Goal: Find specific page/section: Find specific page/section

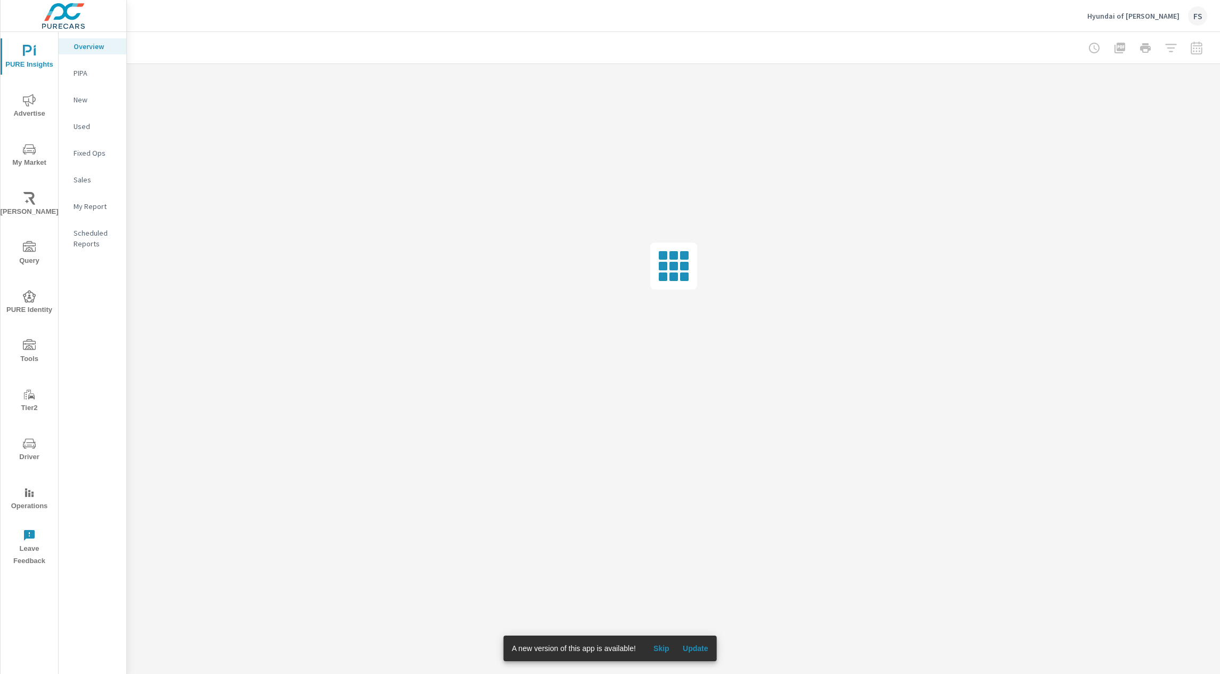
click at [687, 648] on span "Update" at bounding box center [696, 648] width 26 height 10
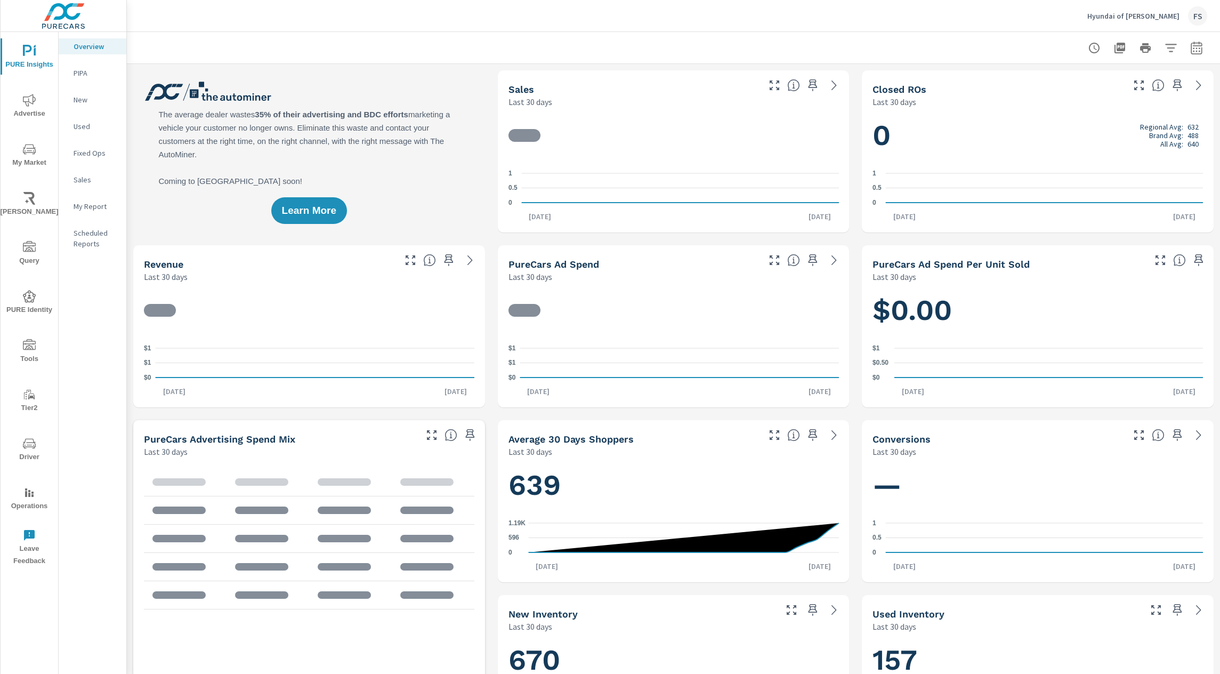
click at [77, 208] on p "My Report" at bounding box center [96, 206] width 44 height 11
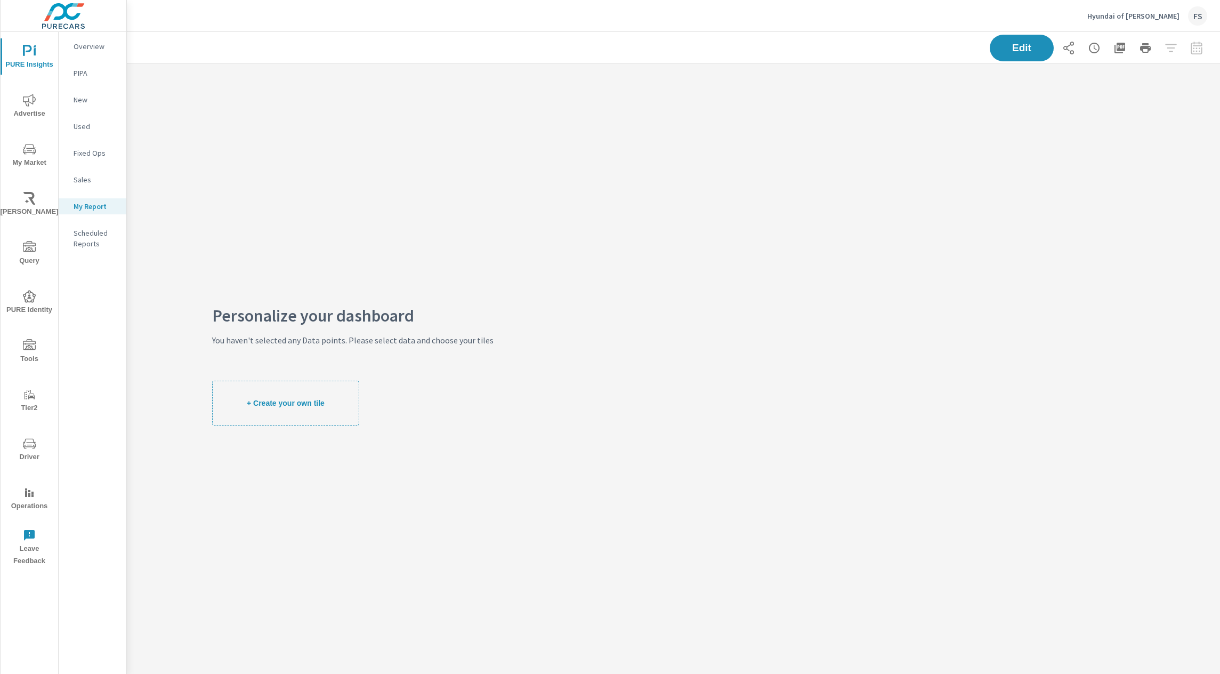
click at [515, 142] on div "Personalize your dashboard You haven't selected any Data points. Please select …" at bounding box center [353, 368] width 452 height 608
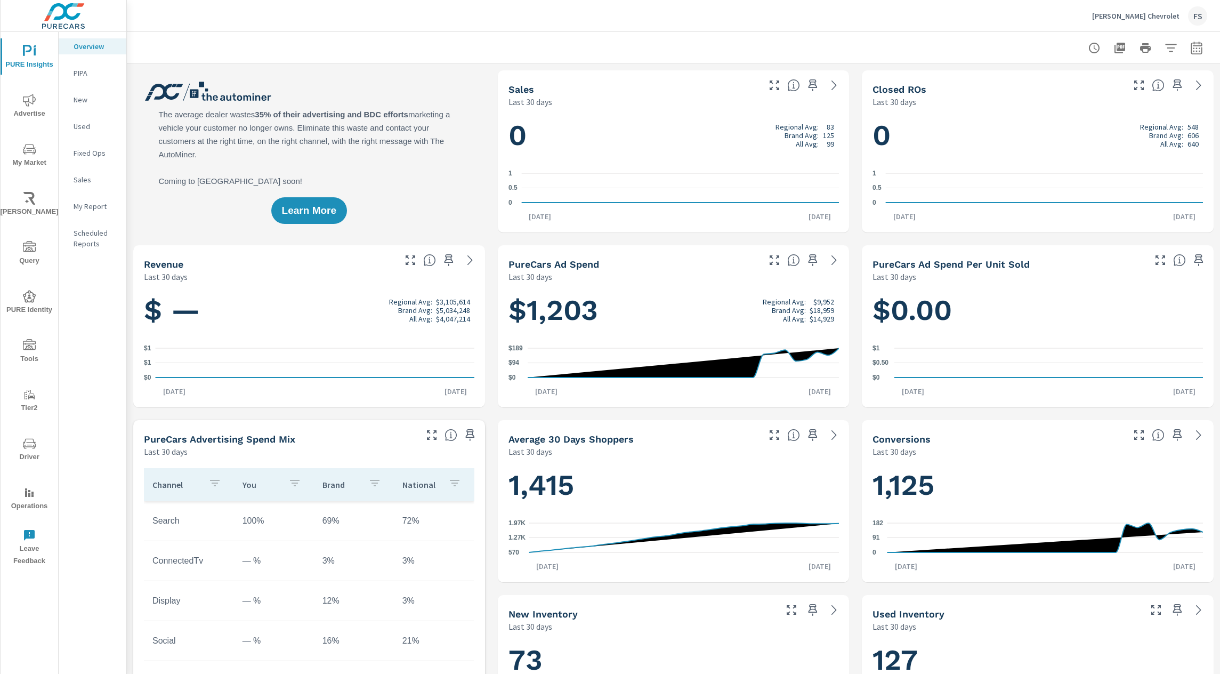
click at [36, 439] on span "Driver" at bounding box center [29, 450] width 51 height 26
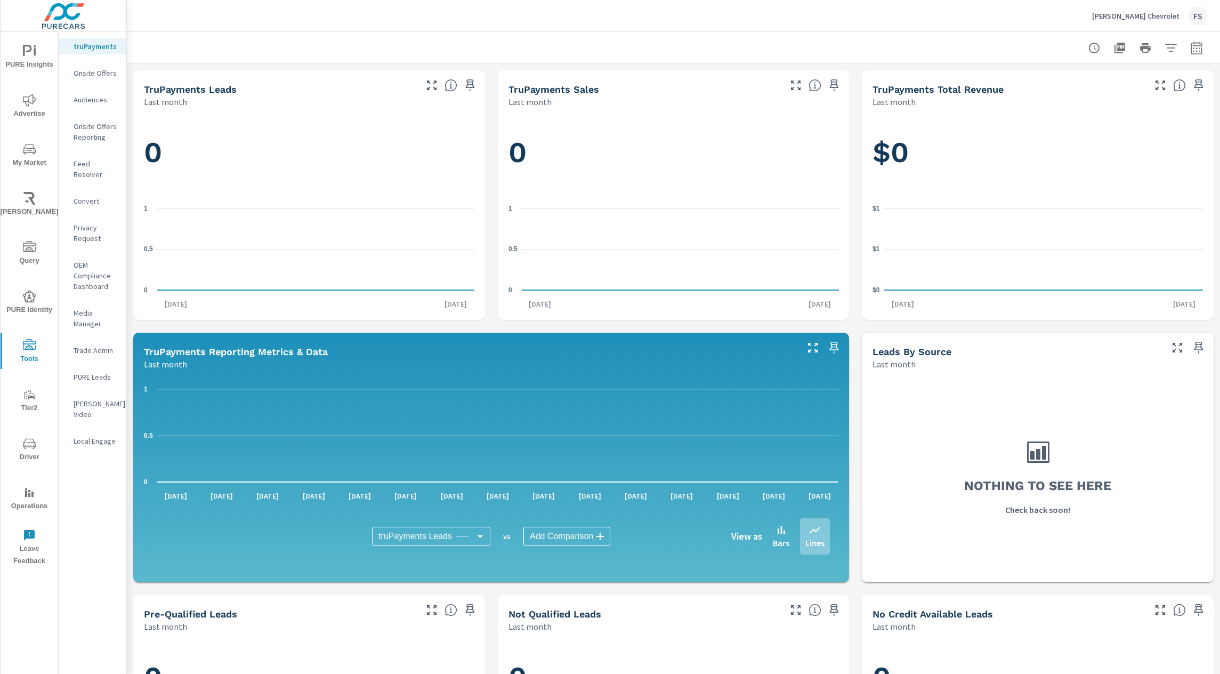
click at [27, 490] on icon "nav menu" at bounding box center [29, 492] width 13 height 13
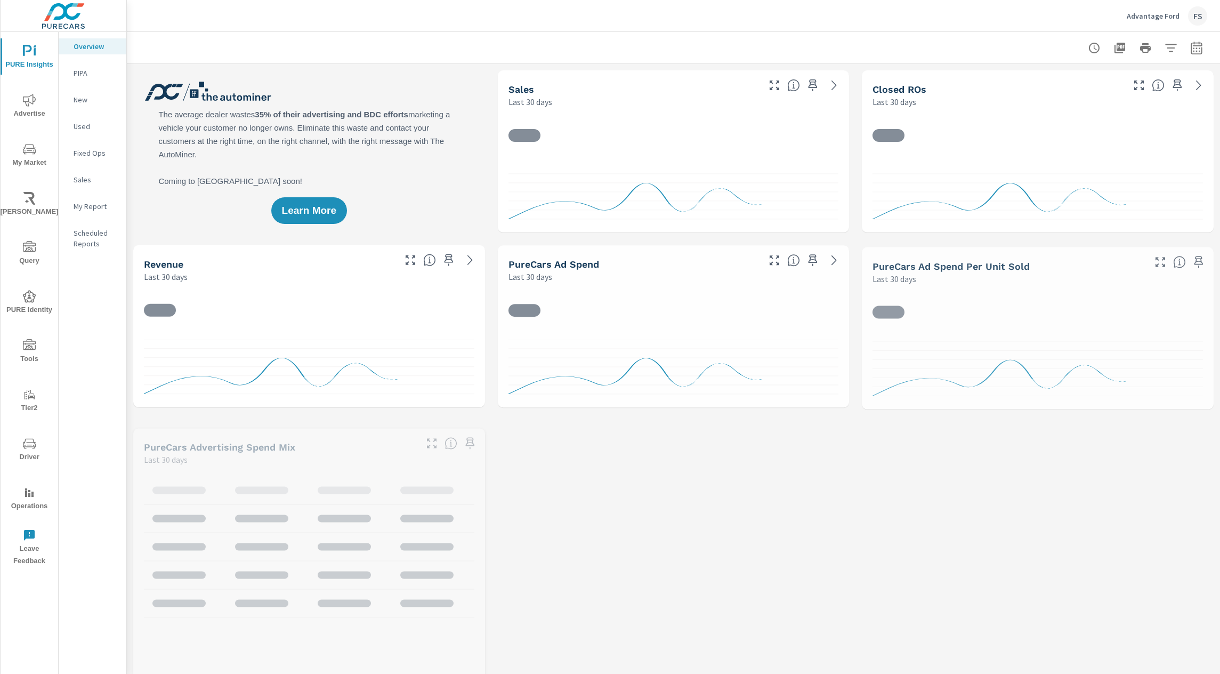
click at [27, 487] on icon "nav menu" at bounding box center [29, 492] width 13 height 13
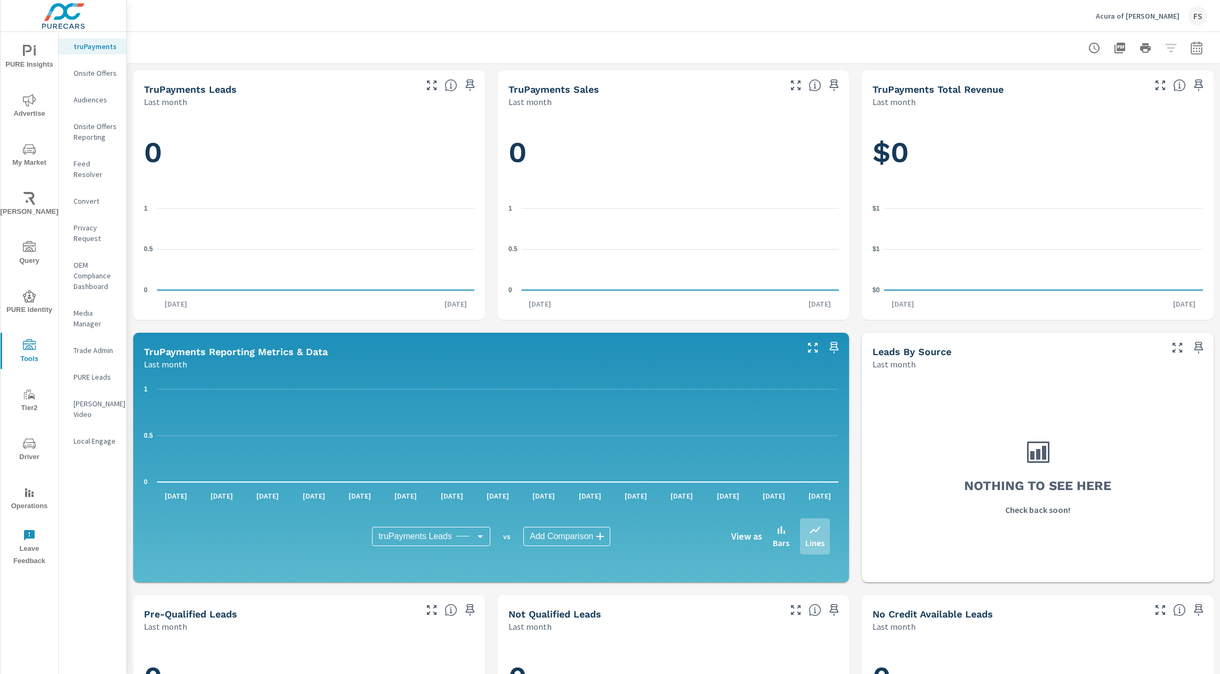
click at [85, 108] on nav "truPayments Onsite Offers Audiences Onsite Offers Reporting Feed Resolver Conve…" at bounding box center [93, 248] width 68 height 432
click at [84, 99] on p "Audiences" at bounding box center [96, 99] width 44 height 11
